Goal: Task Accomplishment & Management: Manage account settings

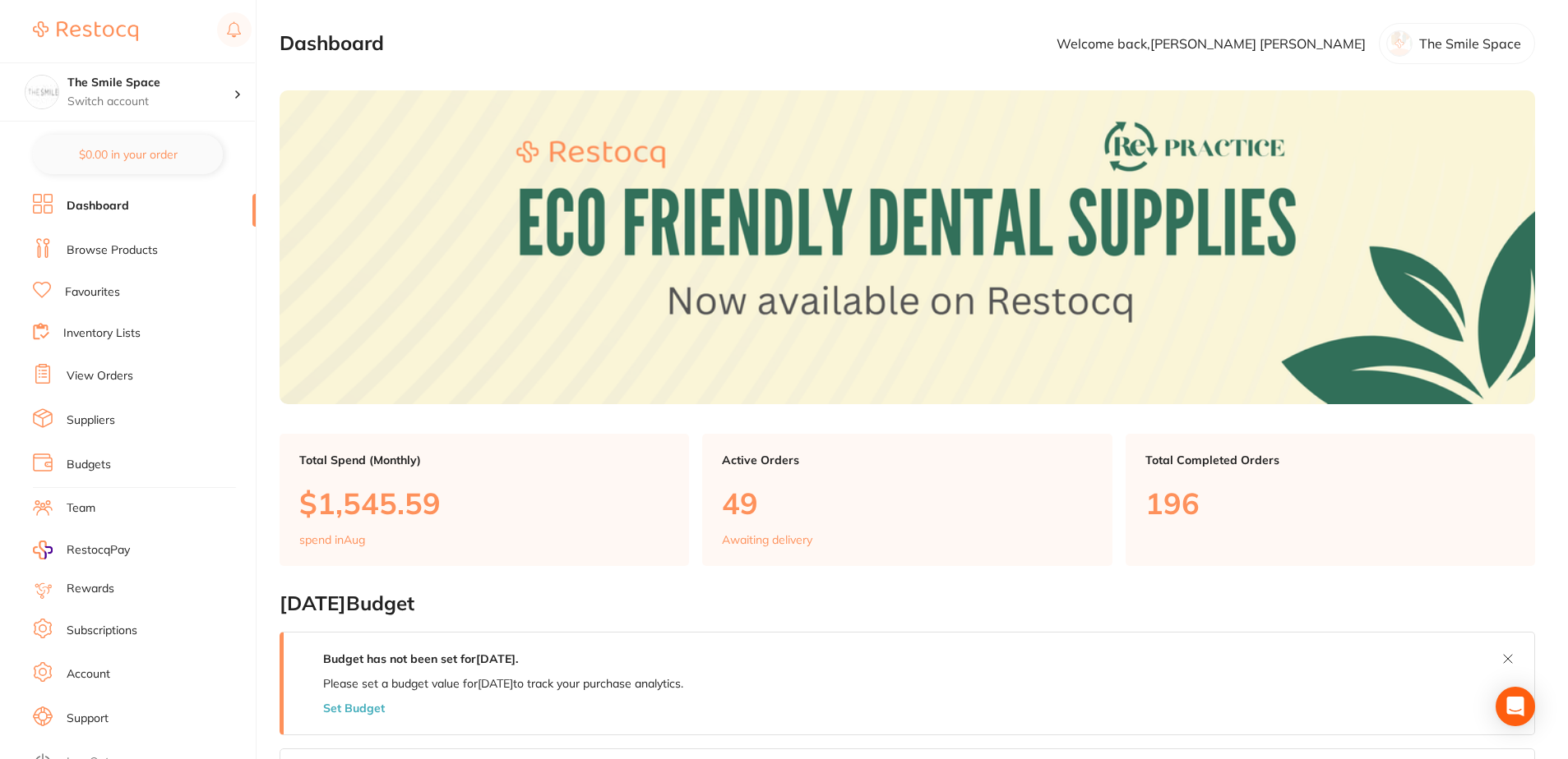
click at [0, 503] on html "$378.79 The Smile Space Switch account The Smile Space $0.00 in your order Dash…" at bounding box center [784, 380] width 1568 height 759
click at [104, 394] on ul "Dashboard Browse Products Favourites Inventory Lists View Orders Suppliers Budg…" at bounding box center [144, 477] width 223 height 567
click at [105, 386] on li "View Orders" at bounding box center [144, 376] width 223 height 24
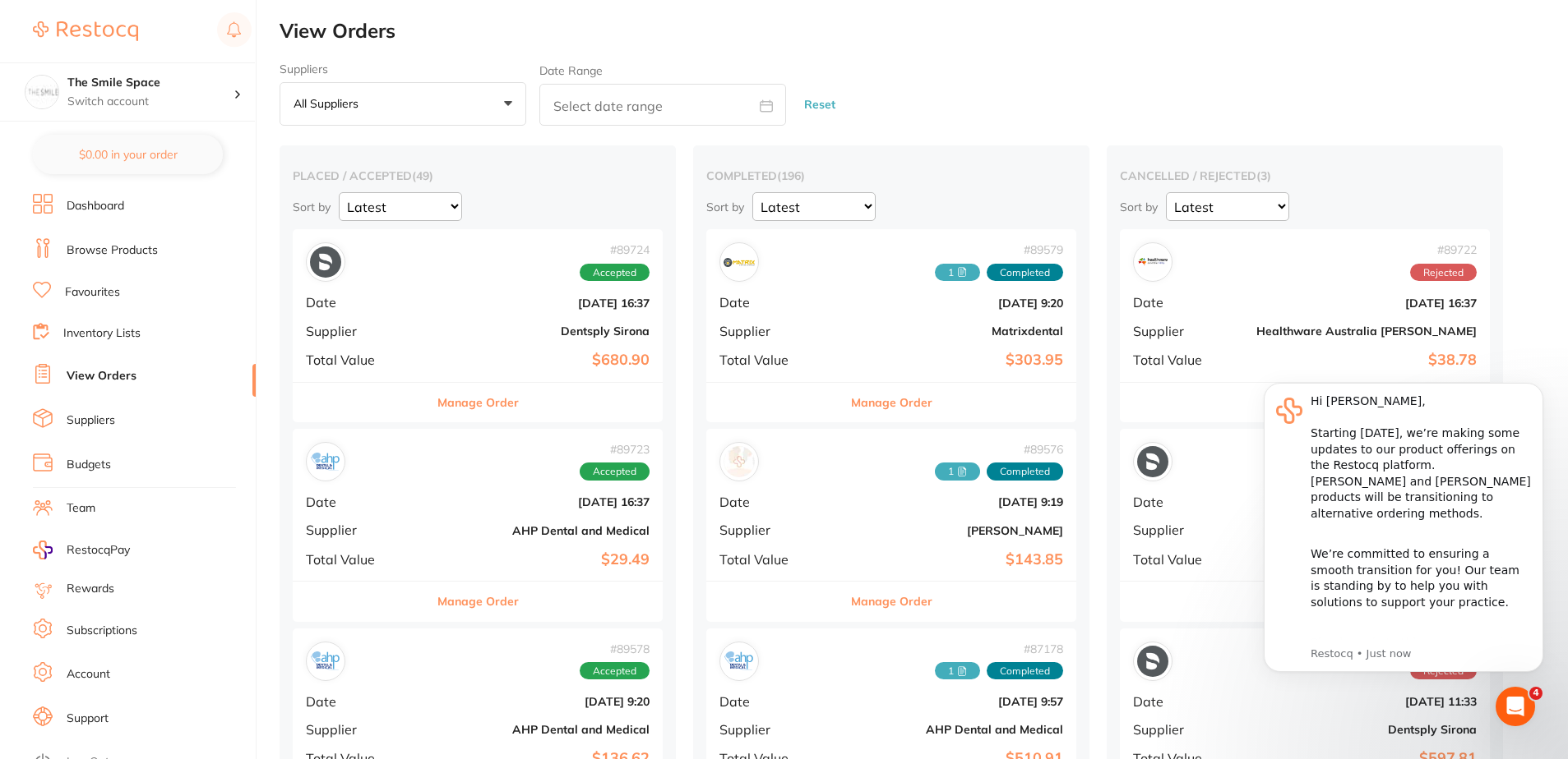
click at [121, 386] on li "View Orders" at bounding box center [144, 376] width 223 height 24
click at [454, 80] on div "Suppliers All suppliers +0 All suppliers AB Orthodontics [PERSON_NAME] AHP Dent…" at bounding box center [402, 94] width 247 height 64
click at [431, 114] on button "All suppliers +0" at bounding box center [402, 104] width 247 height 44
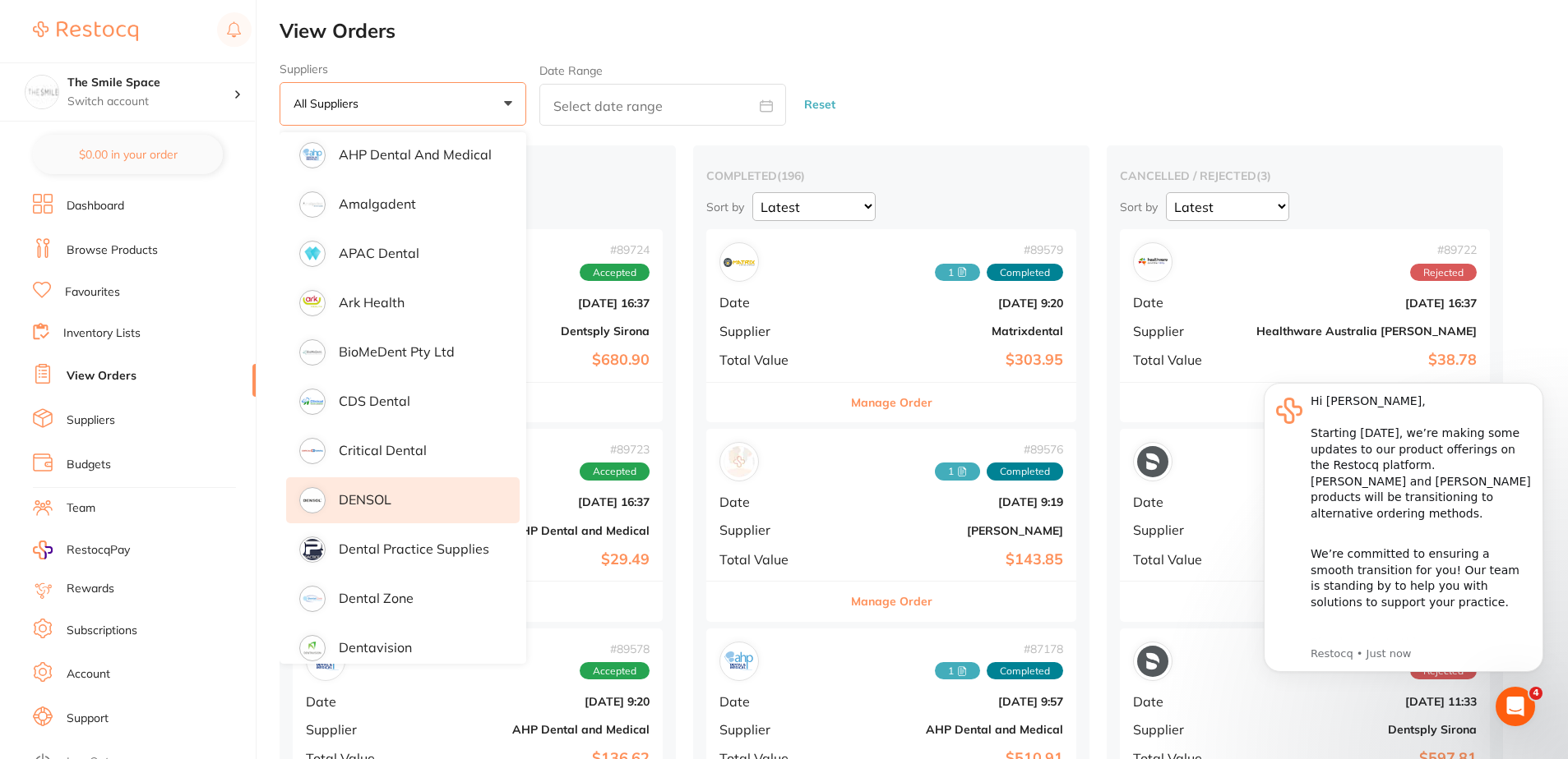
scroll to position [165, 0]
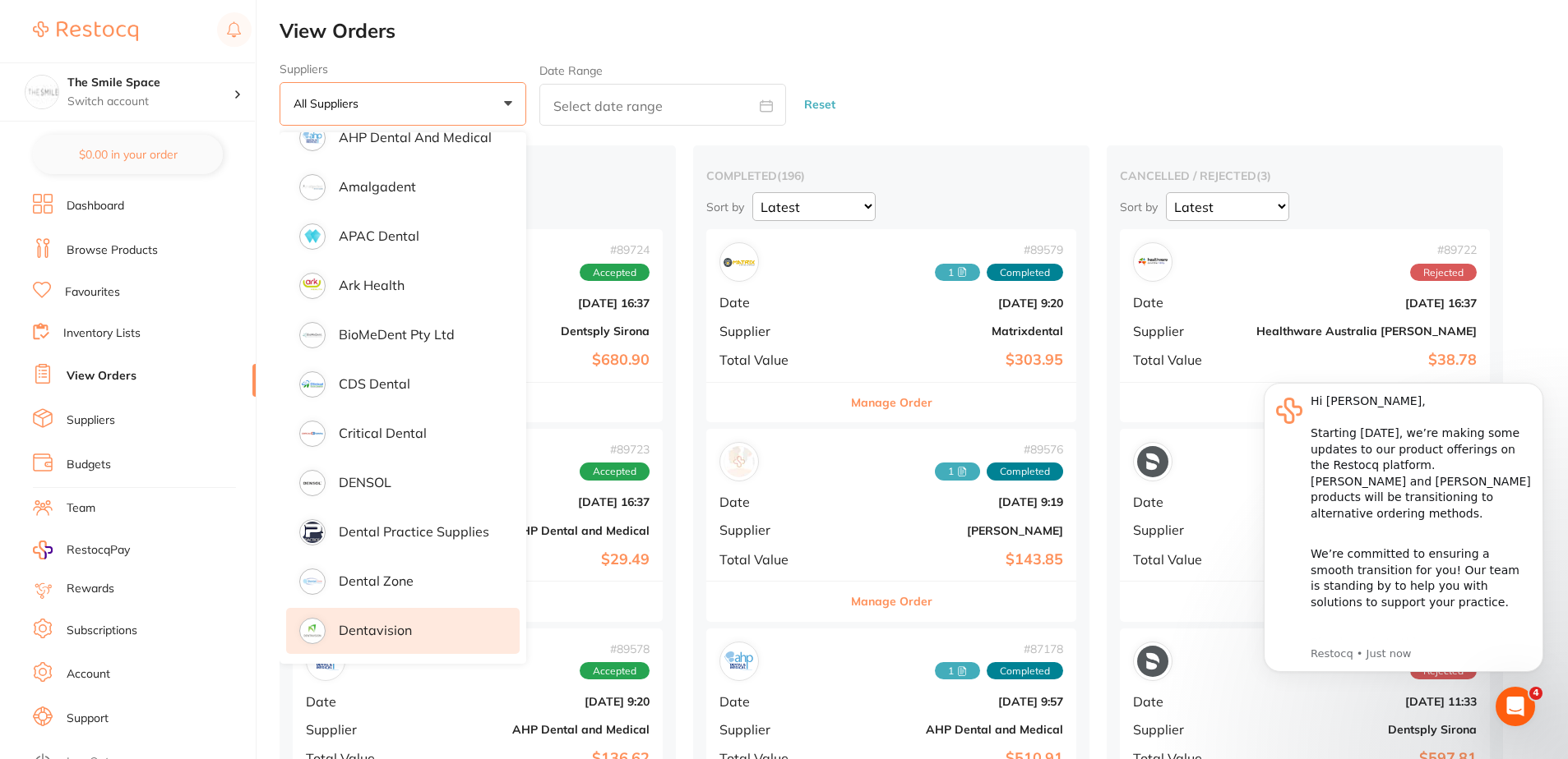
click at [423, 620] on li "Dentavision" at bounding box center [402, 631] width 233 height 46
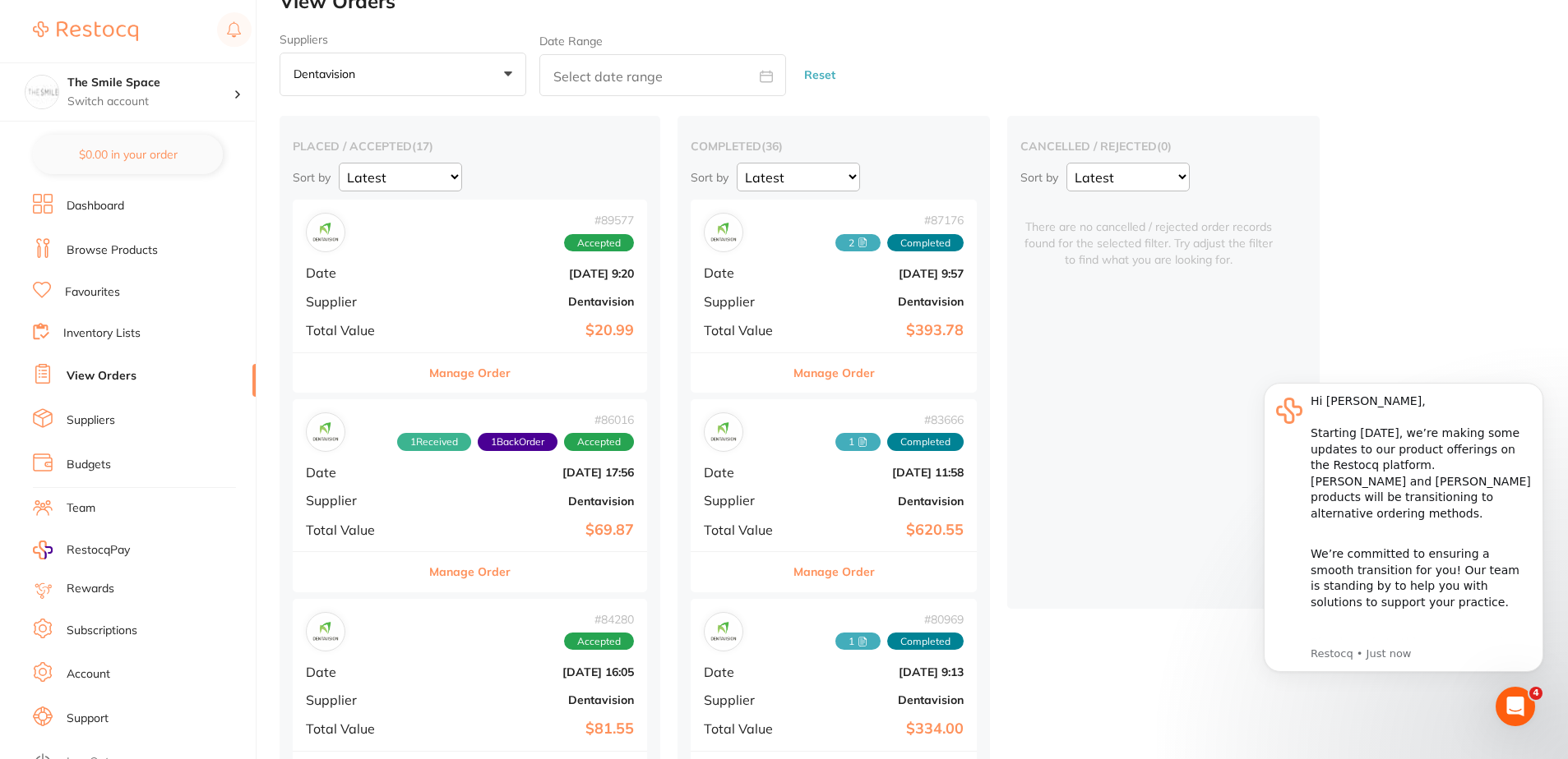
scroll to position [82, 0]
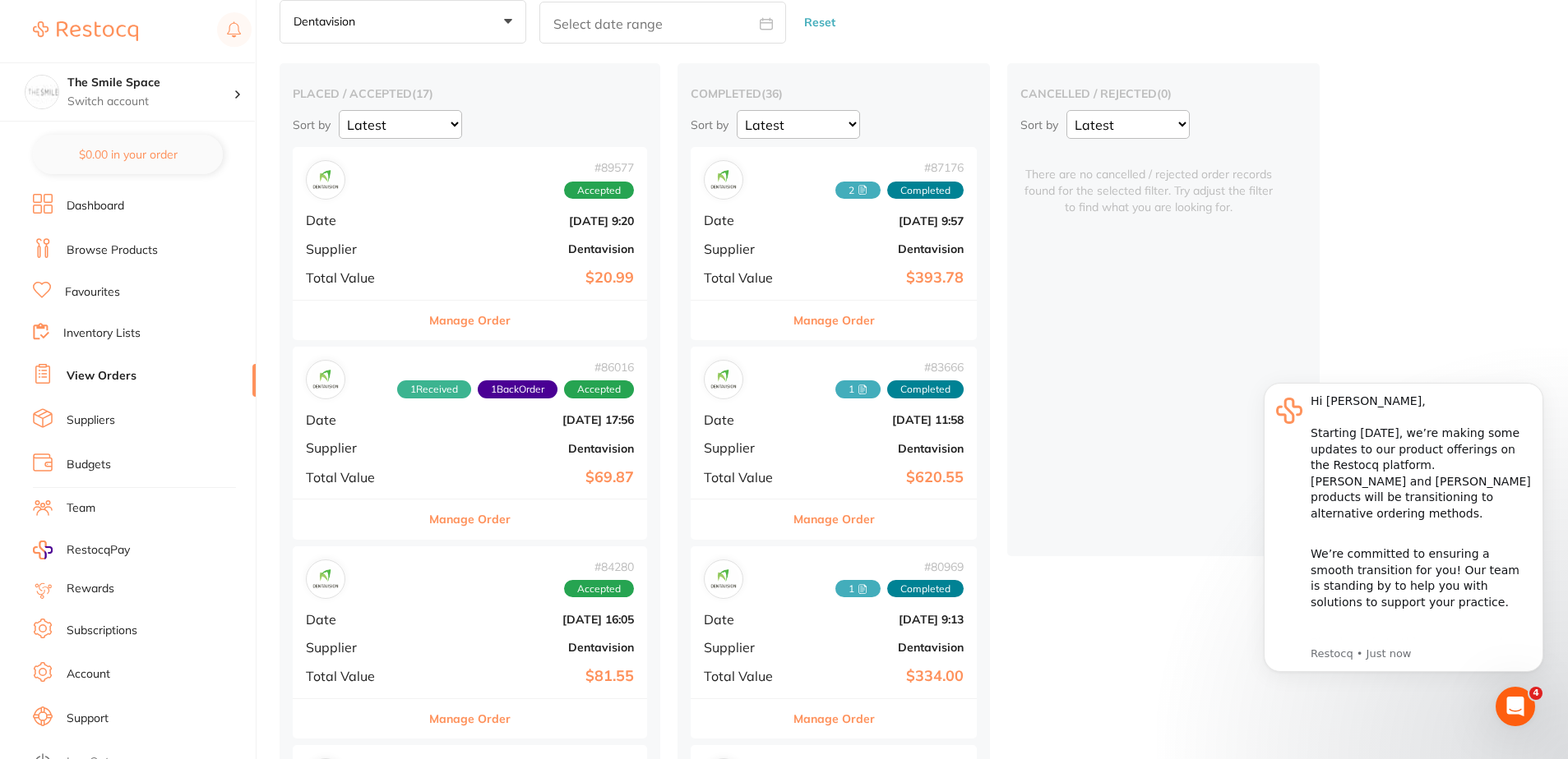
click at [472, 251] on b "Dentavision" at bounding box center [529, 249] width 210 height 13
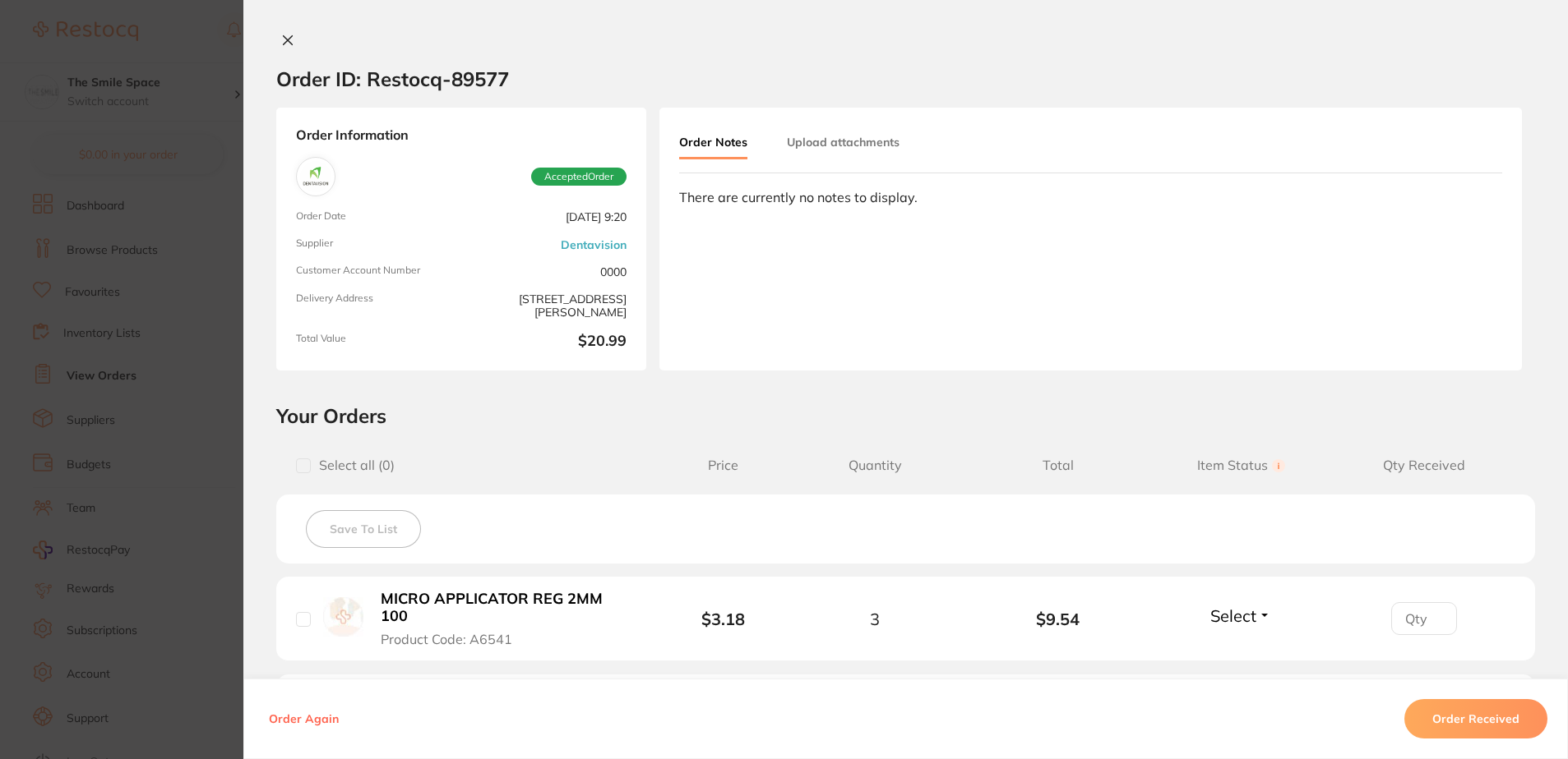
scroll to position [82, 0]
click at [820, 127] on button "Upload attachments" at bounding box center [843, 142] width 113 height 29
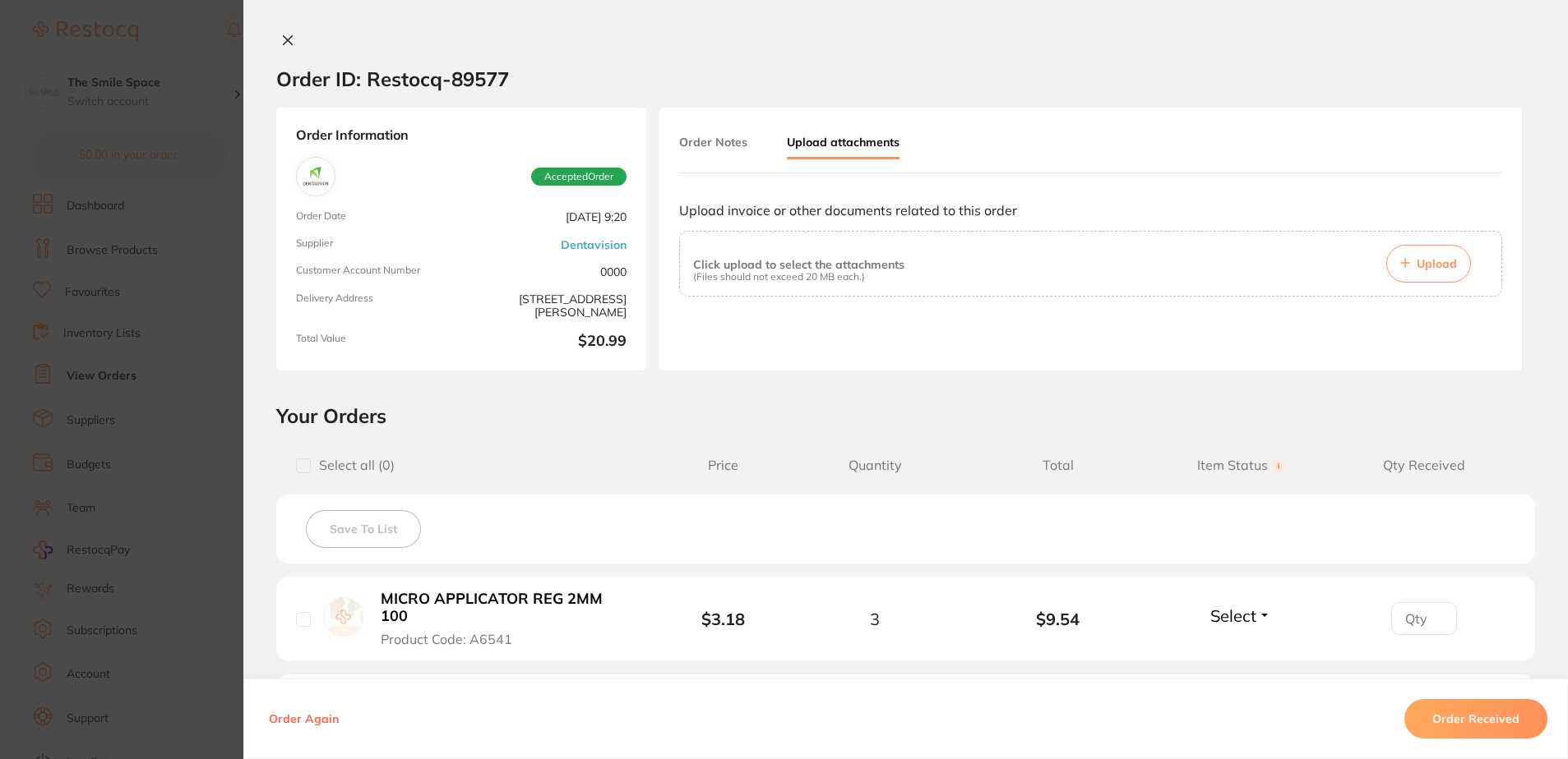
click at [1474, 278] on div "Click upload to select the attachments (Files should not exceed 20 MB each.) Up…" at bounding box center [1090, 264] width 795 height 38
click at [1447, 265] on span "Upload" at bounding box center [1436, 263] width 40 height 15
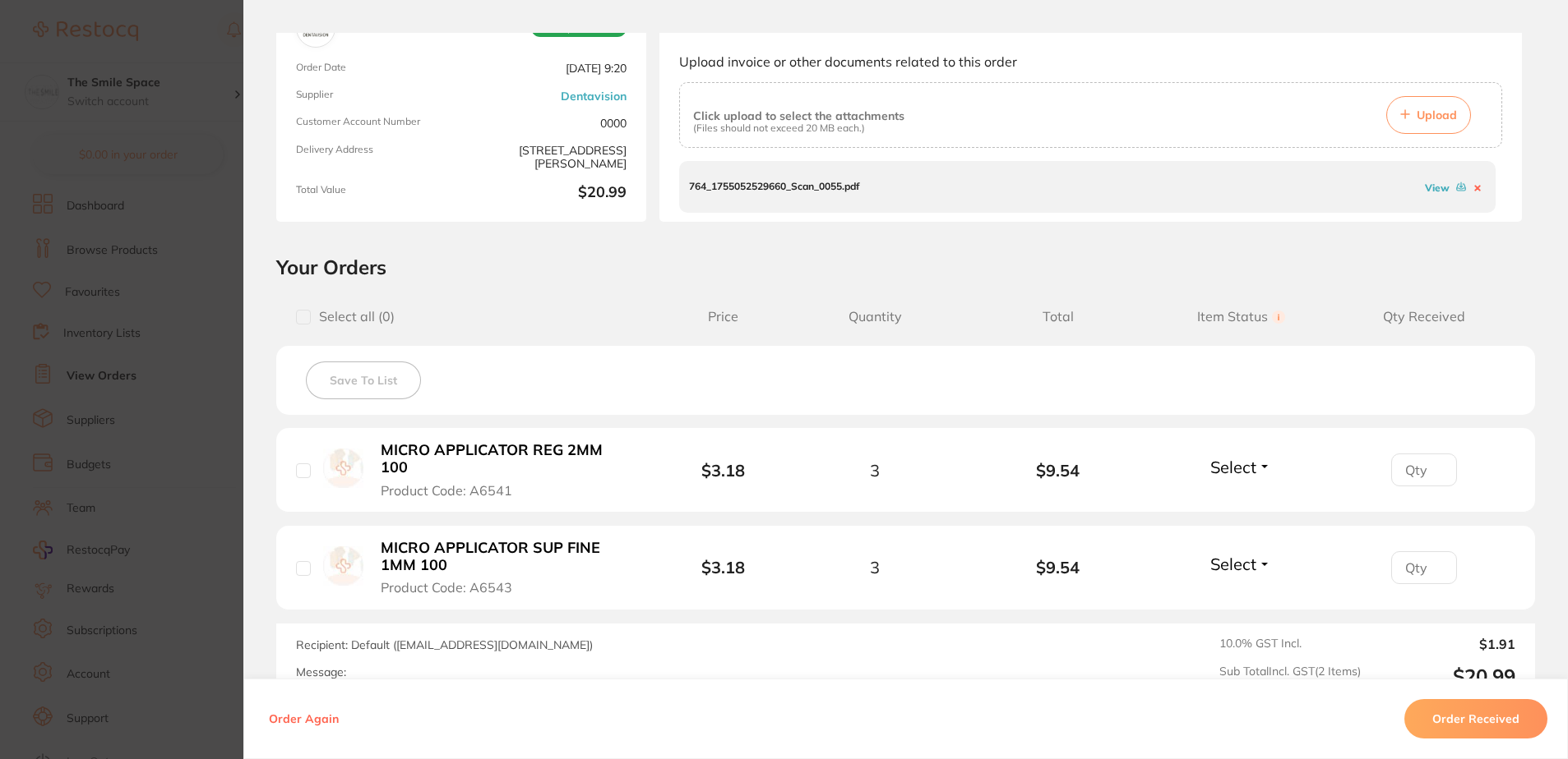
scroll to position [165, 0]
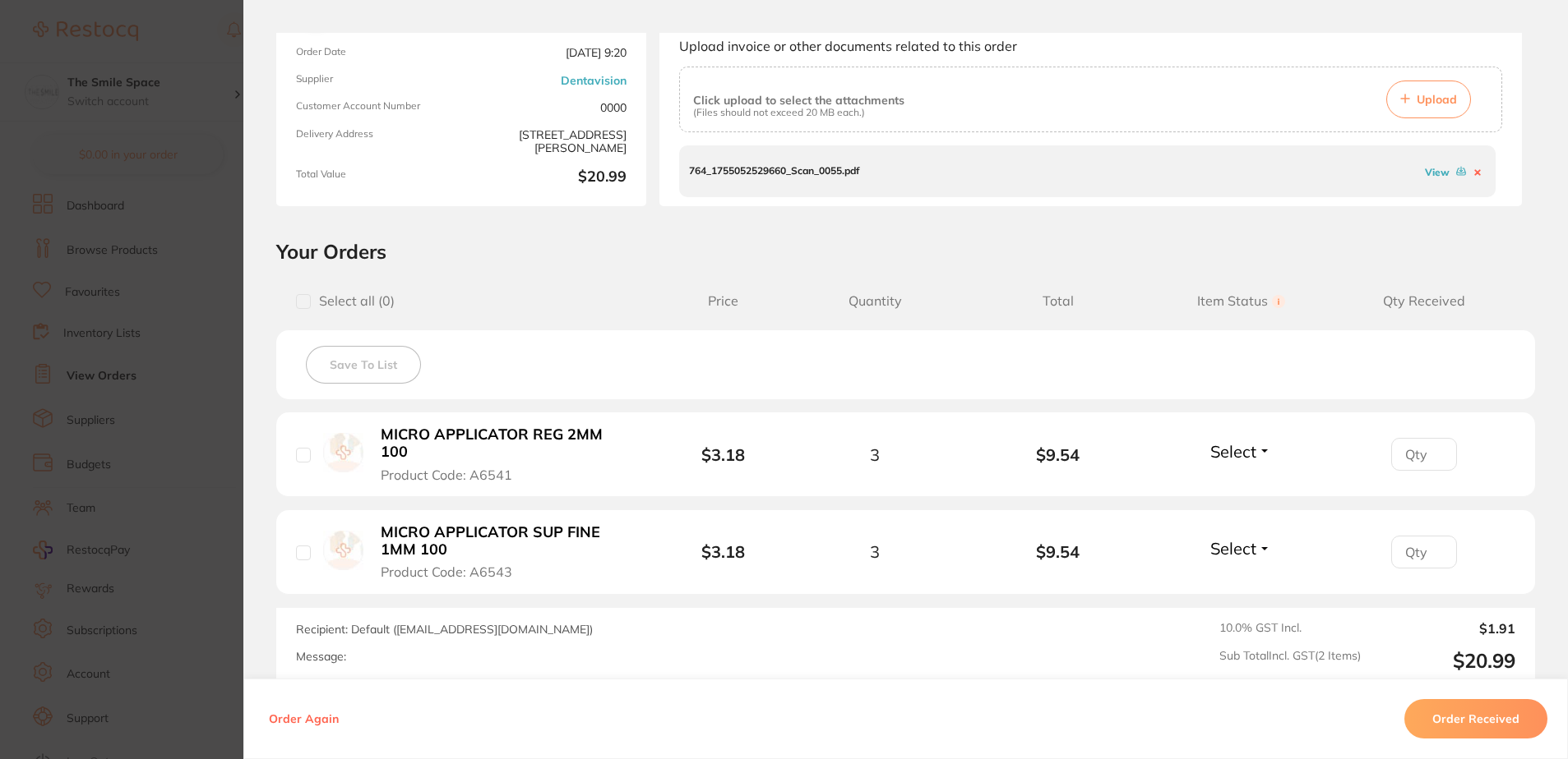
click at [306, 546] on input "checkbox" at bounding box center [303, 553] width 15 height 15
checkbox input "true"
click at [304, 451] on input "checkbox" at bounding box center [303, 455] width 15 height 15
checkbox input "true"
click at [1435, 444] on input "1" at bounding box center [1424, 455] width 66 height 33
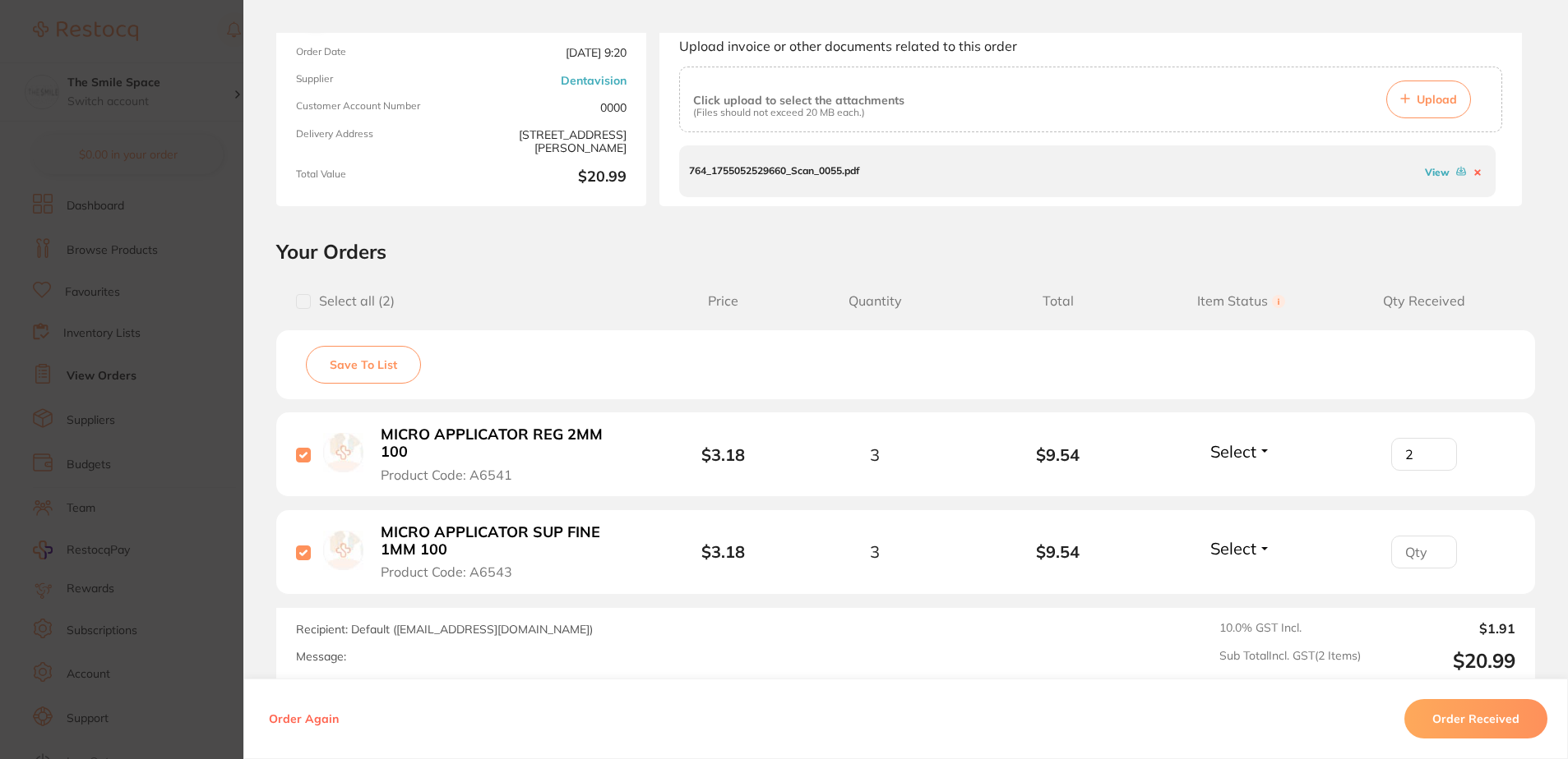
click at [1435, 444] on input "2" at bounding box center [1424, 455] width 66 height 33
type input "3"
click at [1435, 444] on input "3" at bounding box center [1424, 455] width 66 height 33
click at [1435, 470] on input "1" at bounding box center [1424, 455] width 66 height 33
click at [1435, 470] on input "2" at bounding box center [1424, 455] width 66 height 33
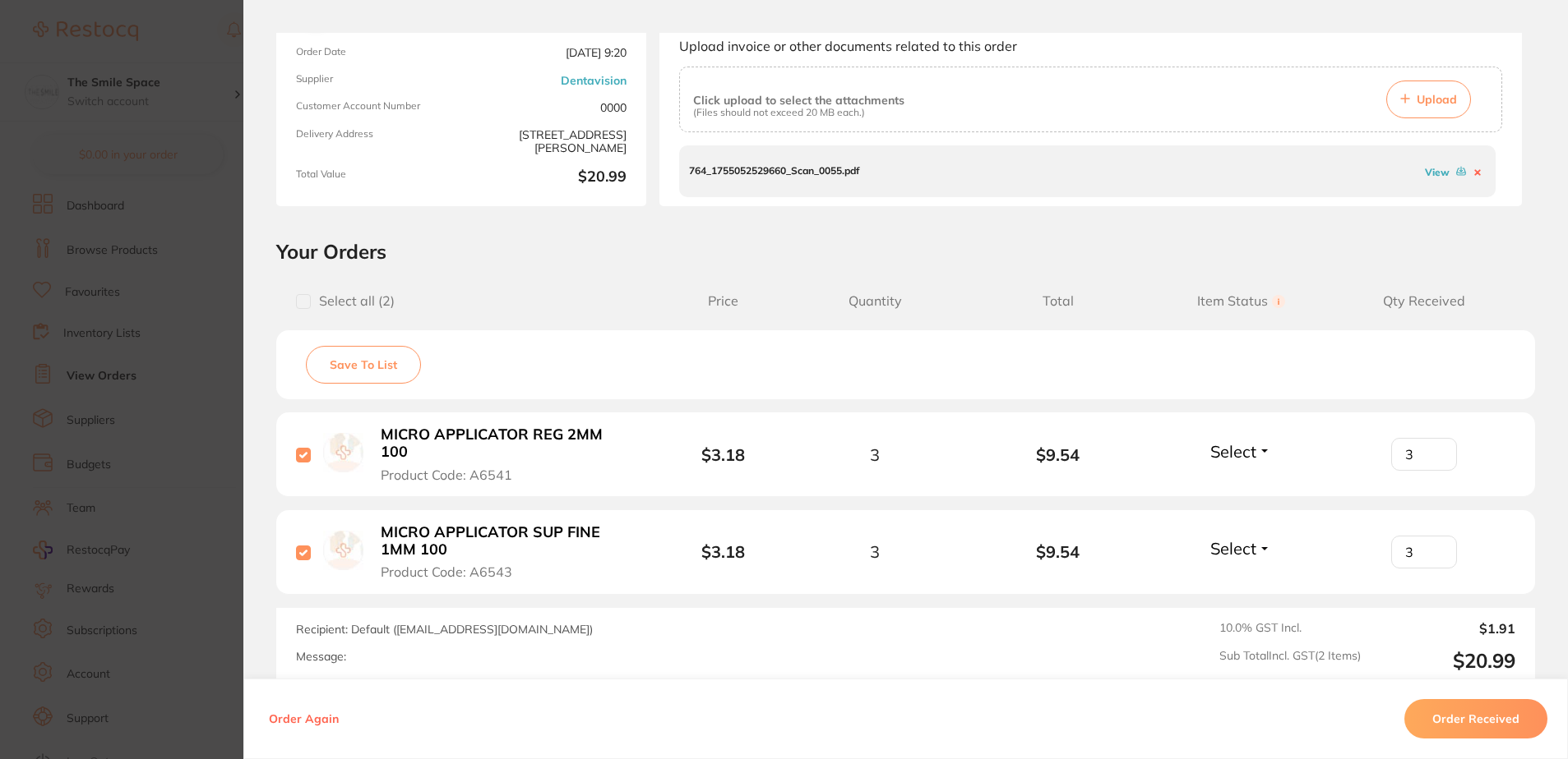
type input "3"
click at [1435, 470] on input "3" at bounding box center [1424, 455] width 66 height 33
click at [1262, 458] on div "Select Received Back Order" at bounding box center [1240, 454] width 71 height 27
click at [1243, 446] on span "Select" at bounding box center [1233, 451] width 46 height 21
click at [1239, 475] on button "Received" at bounding box center [1241, 487] width 42 height 25
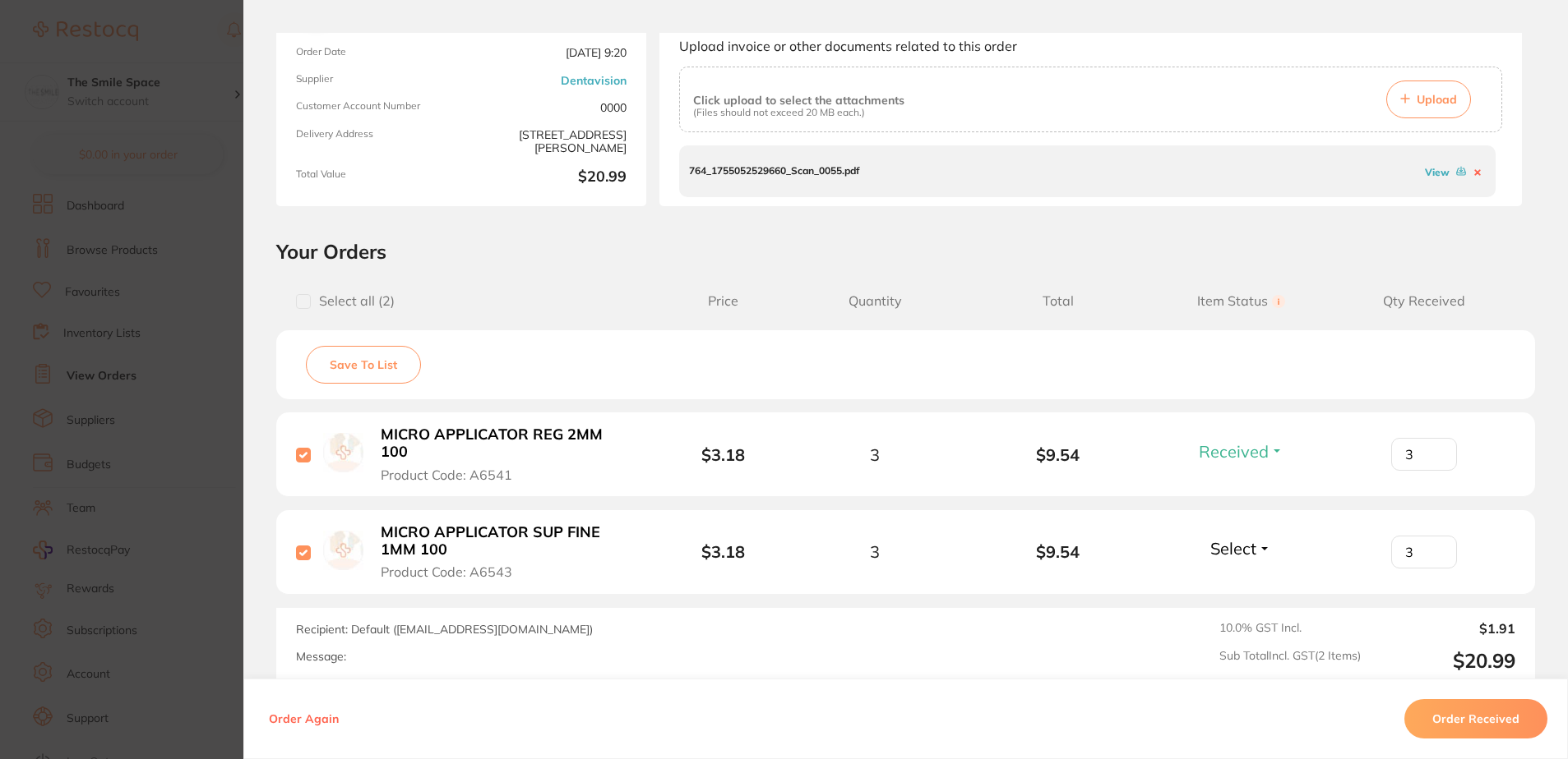
click at [1241, 538] on span "Select" at bounding box center [1233, 548] width 46 height 21
click at [1245, 578] on span "Received" at bounding box center [1241, 584] width 42 height 12
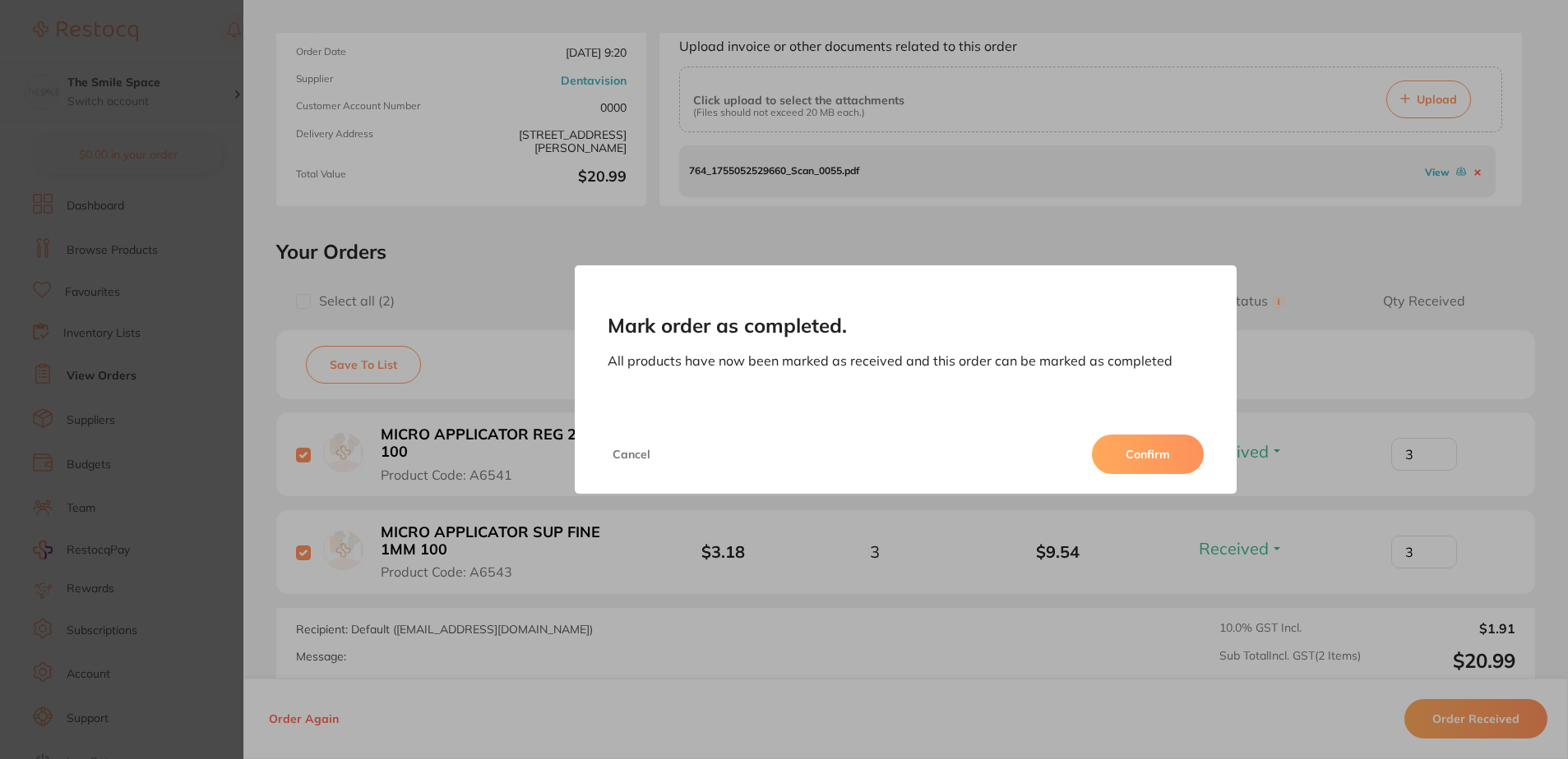
click at [1118, 444] on button "Confirm" at bounding box center [1148, 455] width 112 height 40
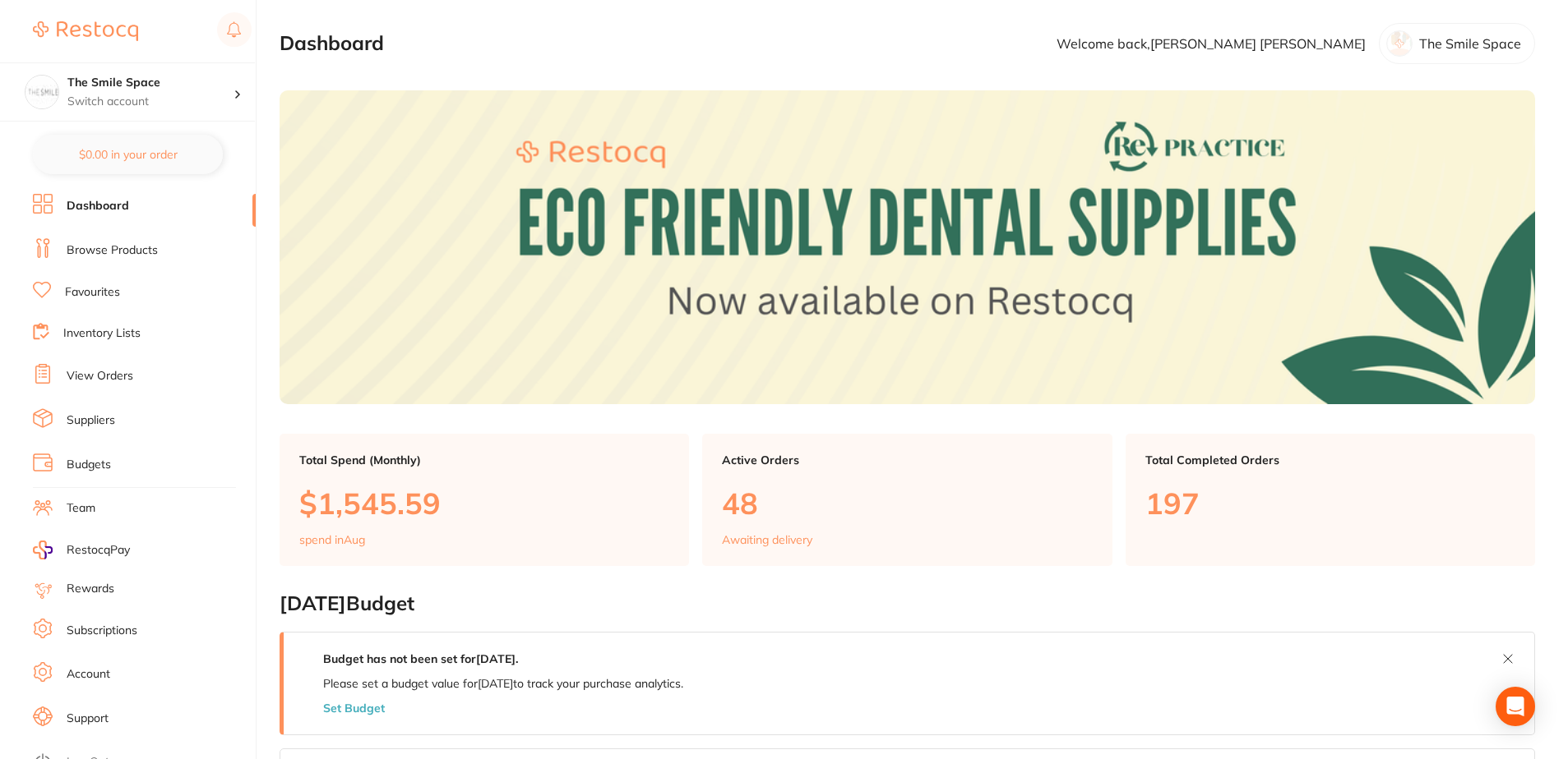
click at [159, 383] on li "View Orders" at bounding box center [144, 376] width 223 height 24
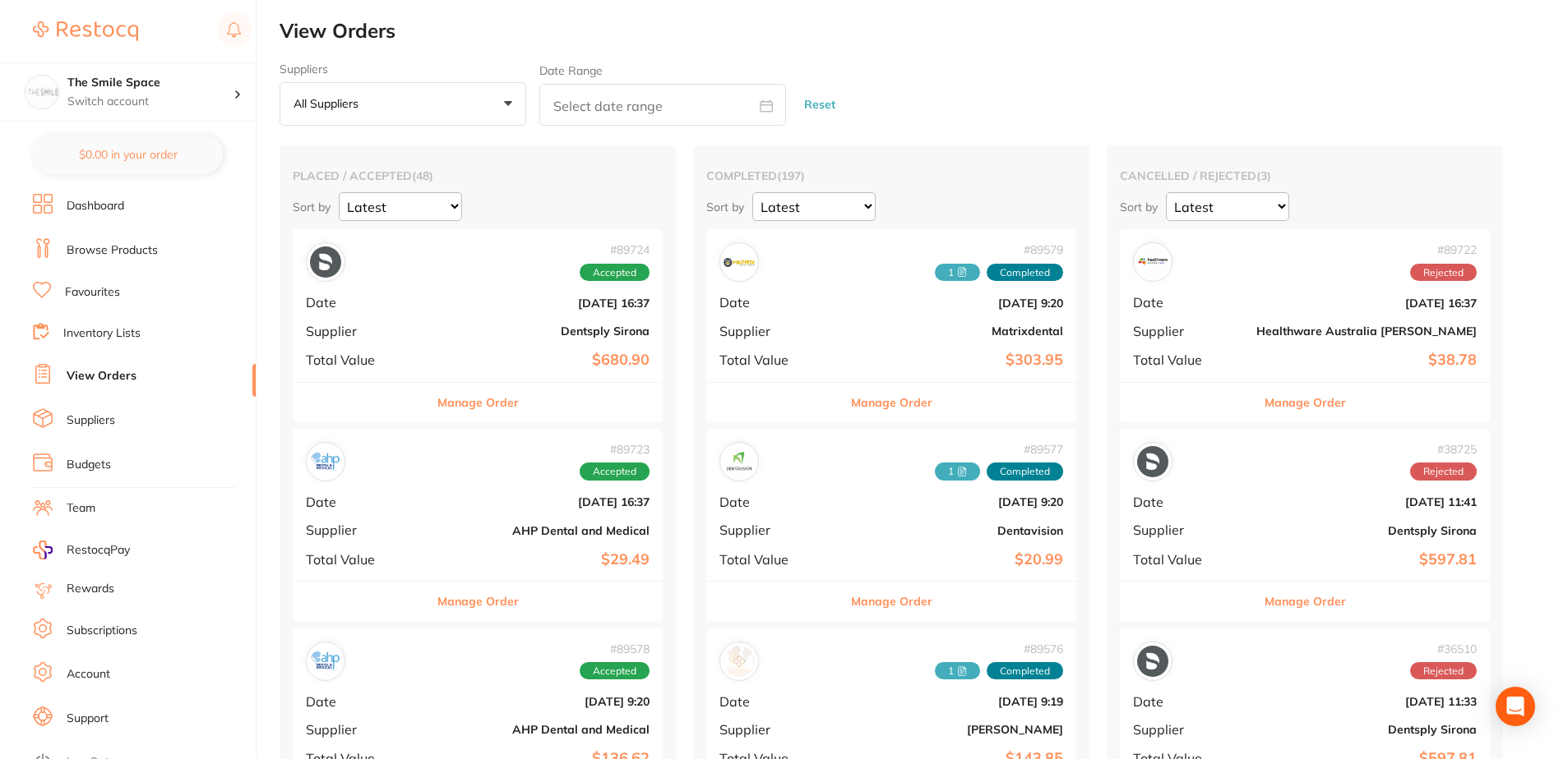
click at [377, 110] on span "+0" at bounding box center [373, 104] width 16 height 16
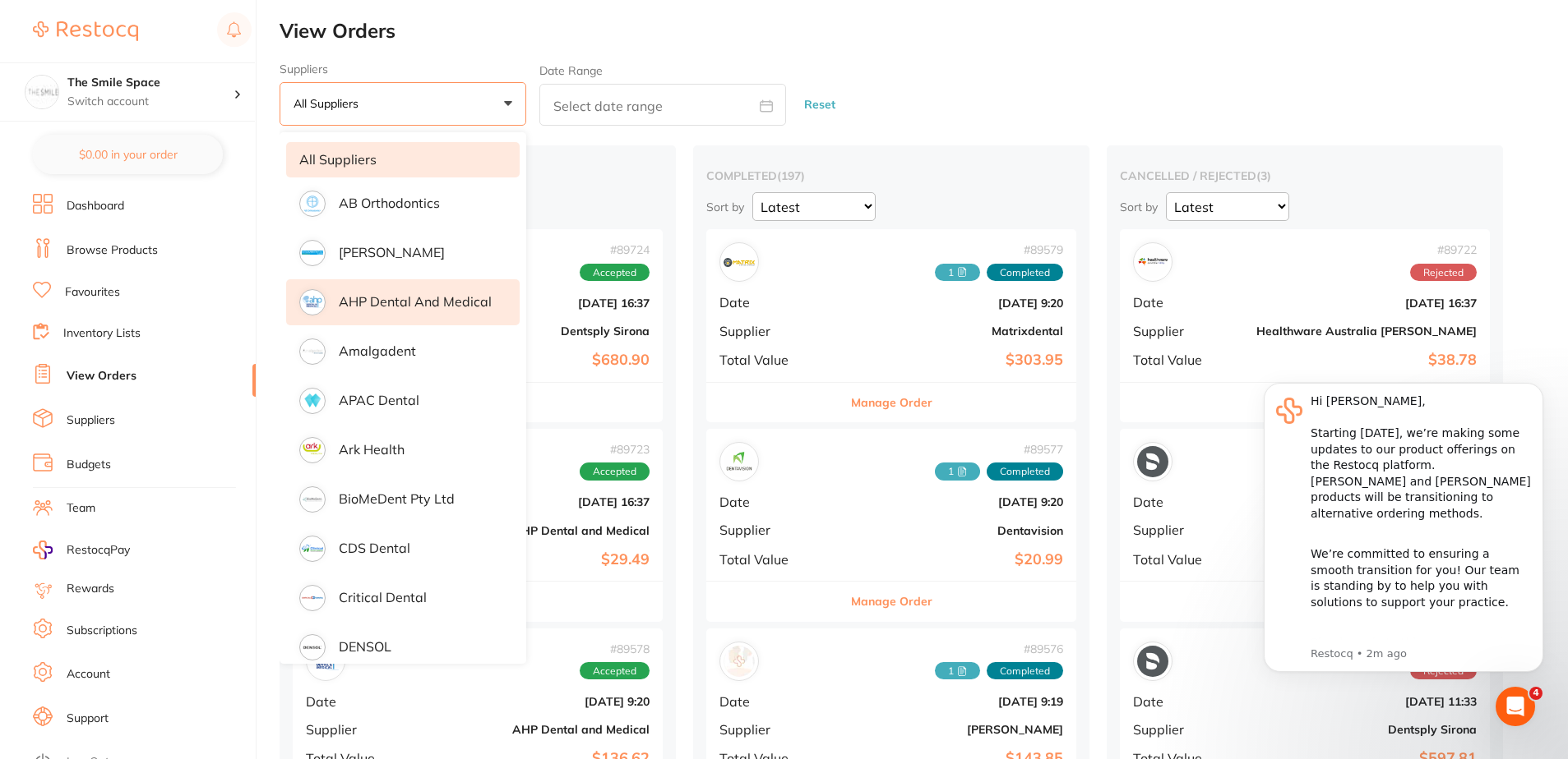
click at [424, 318] on li "AHP Dental and Medical" at bounding box center [402, 302] width 233 height 46
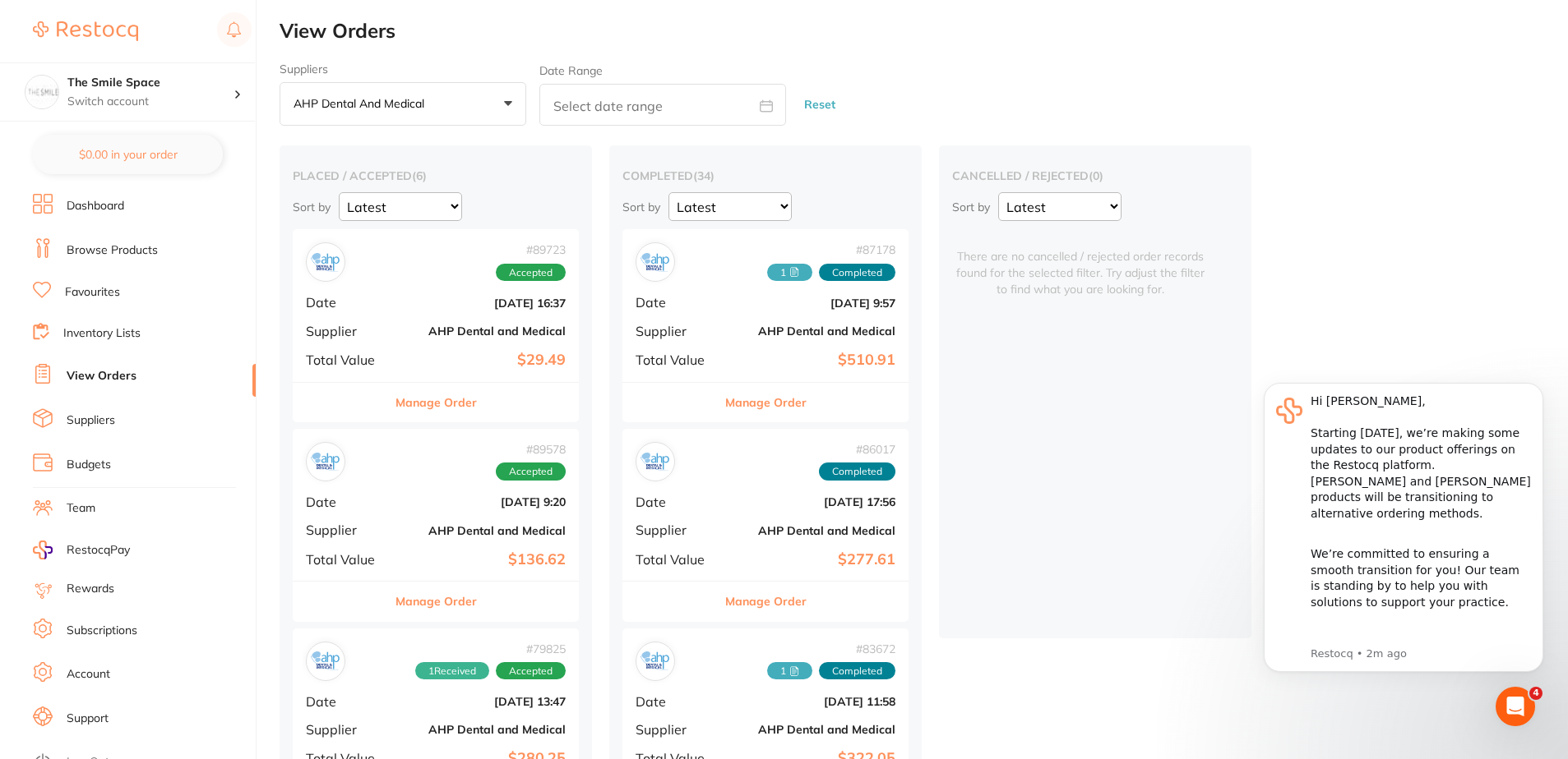
click at [396, 483] on div "# 89578 Accepted Date Aug 8 2025, 9:20 Supplier AHP Dental and Medical Total Va…" at bounding box center [436, 504] width 286 height 152
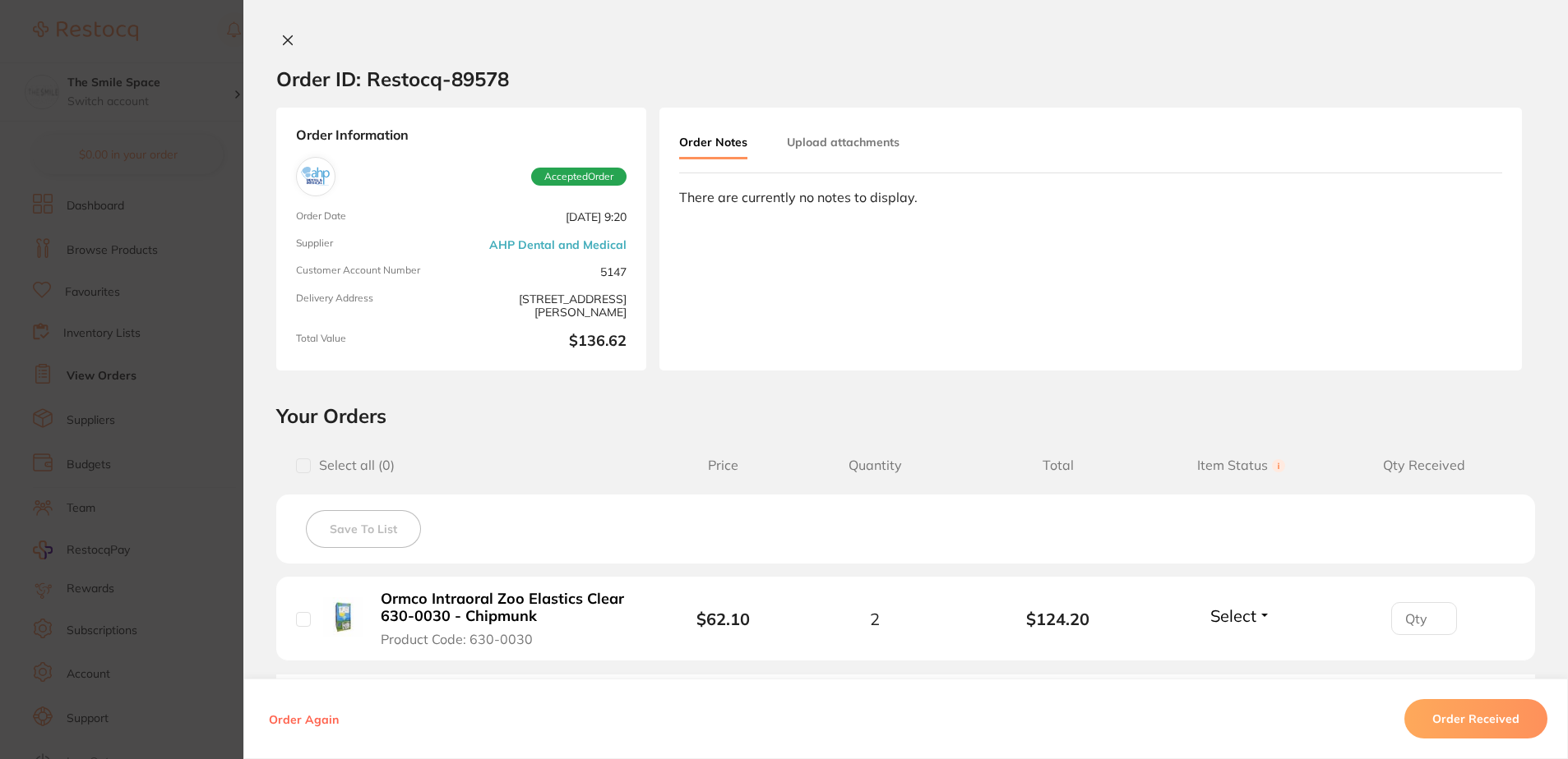
click at [810, 139] on button "Upload attachments" at bounding box center [843, 142] width 113 height 29
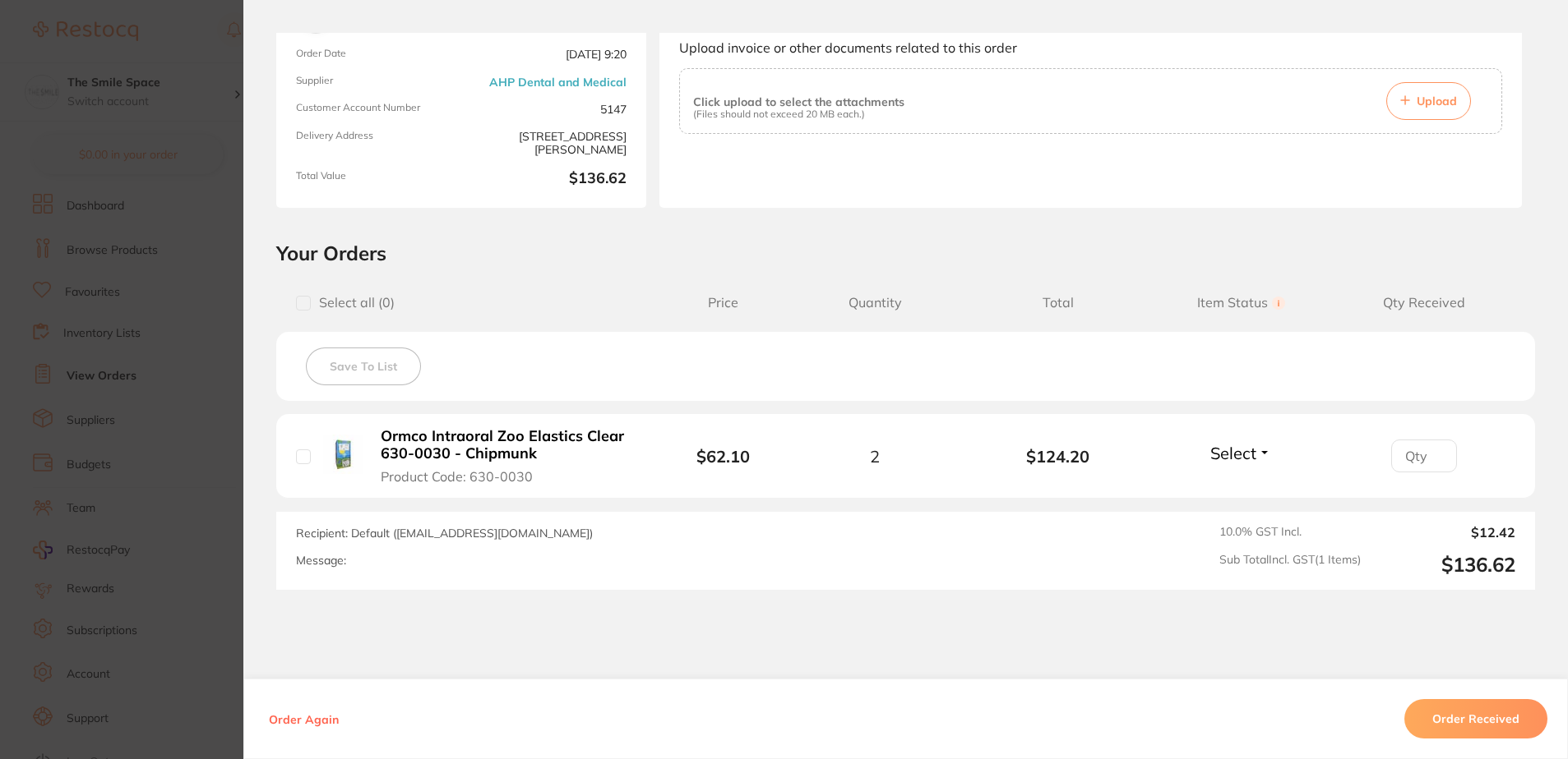
scroll to position [165, 0]
click at [1253, 447] on button "Select" at bounding box center [1240, 451] width 71 height 21
click at [1059, 526] on div "Recipient: Default ( orders@ahpdentalmedical.com.au ) Message: 10.0 % GST Incl.…" at bounding box center [906, 549] width 1259 height 78
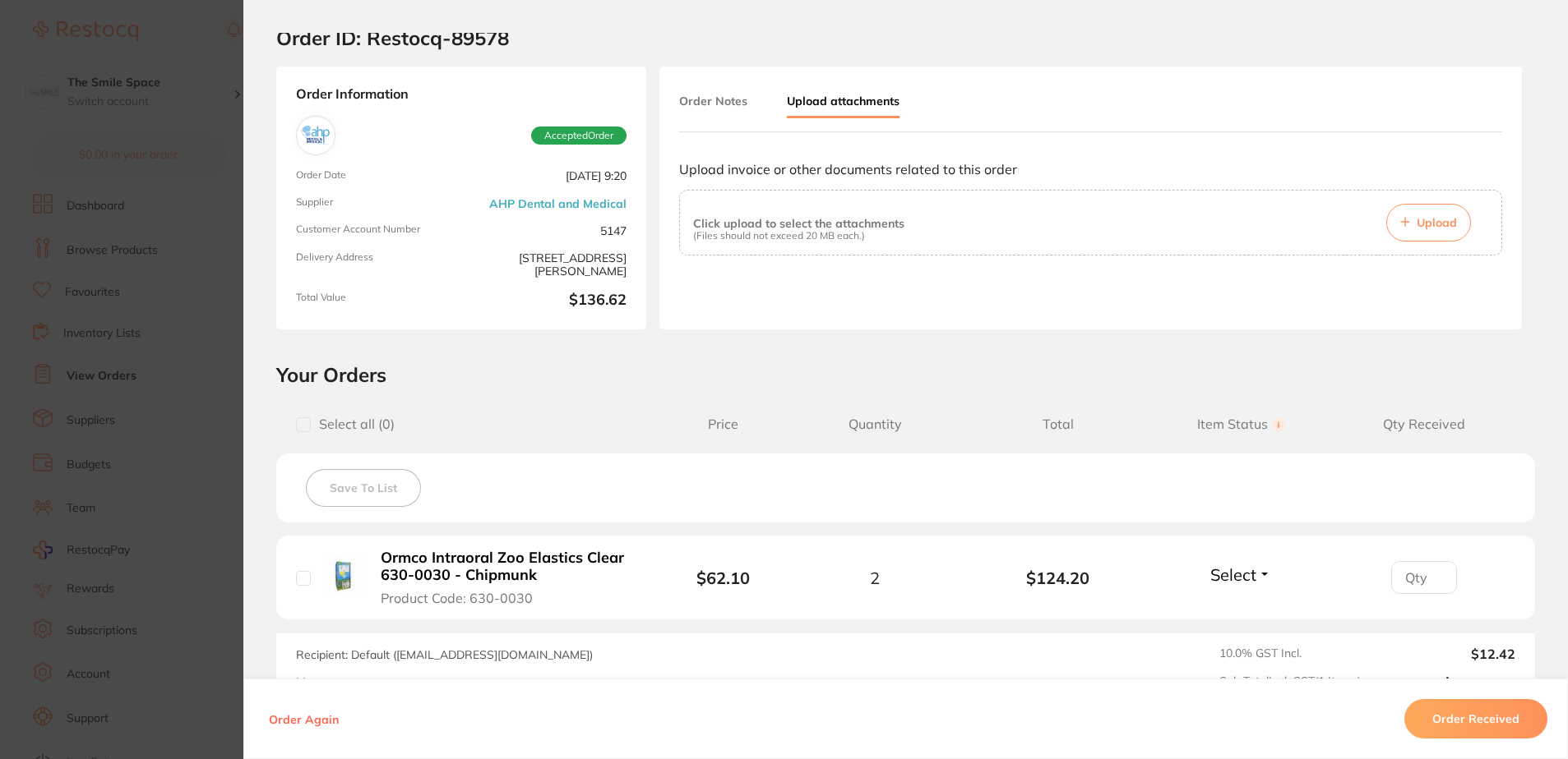
scroll to position [0, 0]
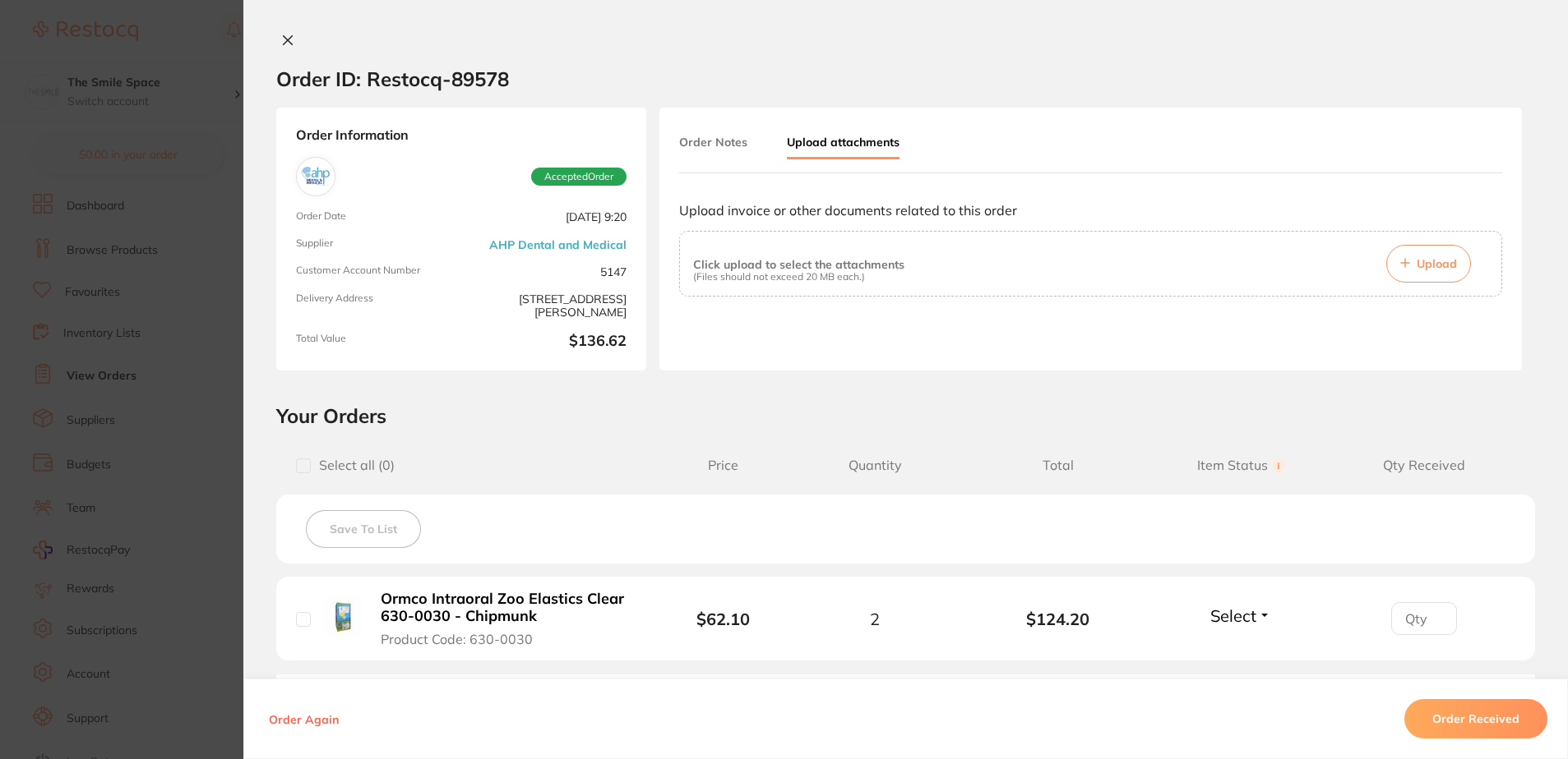
click at [640, 756] on div "Order Again Order Received" at bounding box center [906, 718] width 1324 height 81
click at [42, 609] on section "Order ID: Restocq- 89578 Order Information Accepted Order Order Date Aug 8 2025…" at bounding box center [784, 380] width 1568 height 759
